Goal: Navigation & Orientation: Find specific page/section

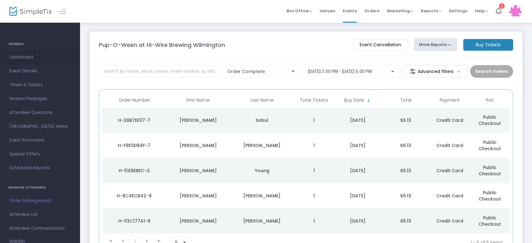
click at [16, 55] on span "Dashboard" at bounding box center [39, 57] width 61 height 8
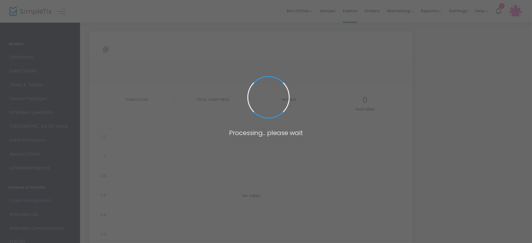
type input "[URL][DOMAIN_NAME]"
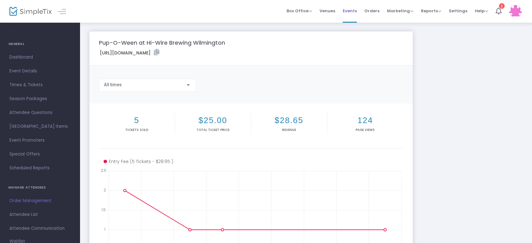
click at [352, 12] on span "Events" at bounding box center [350, 11] width 14 height 16
